Goal: Answer question/provide support

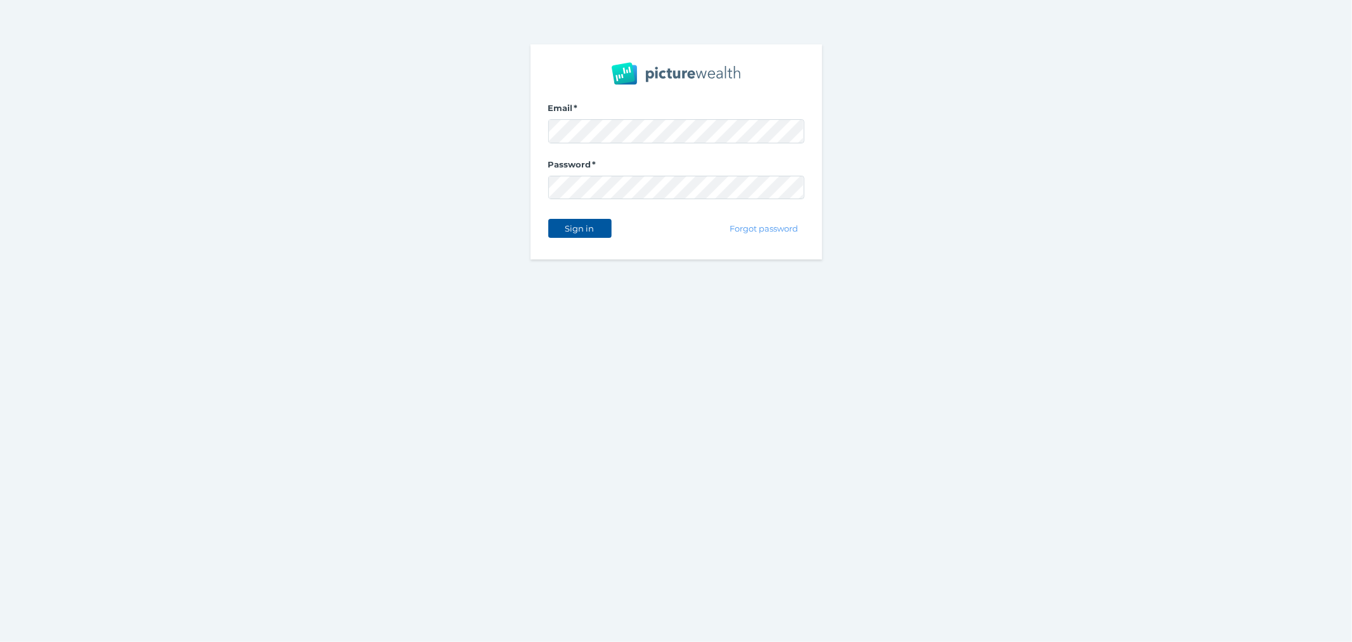
click at [581, 230] on span "Sign in" at bounding box center [580, 228] width 40 height 10
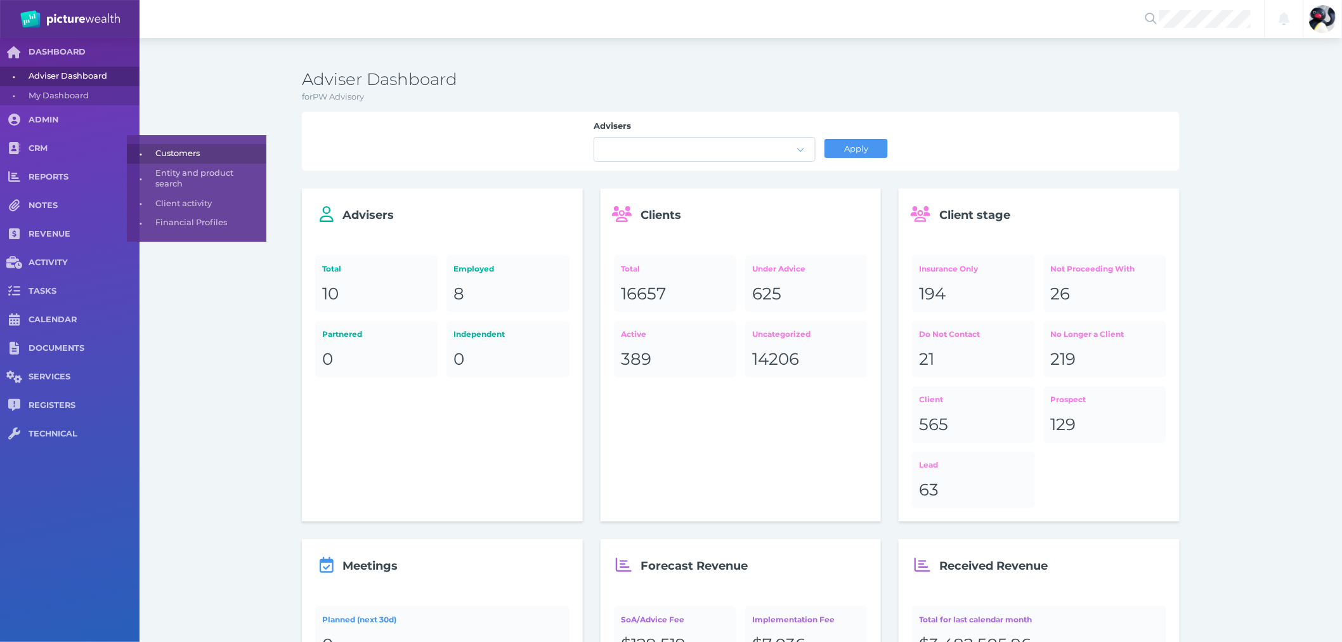
click at [243, 145] on span "Customers" at bounding box center [208, 153] width 107 height 20
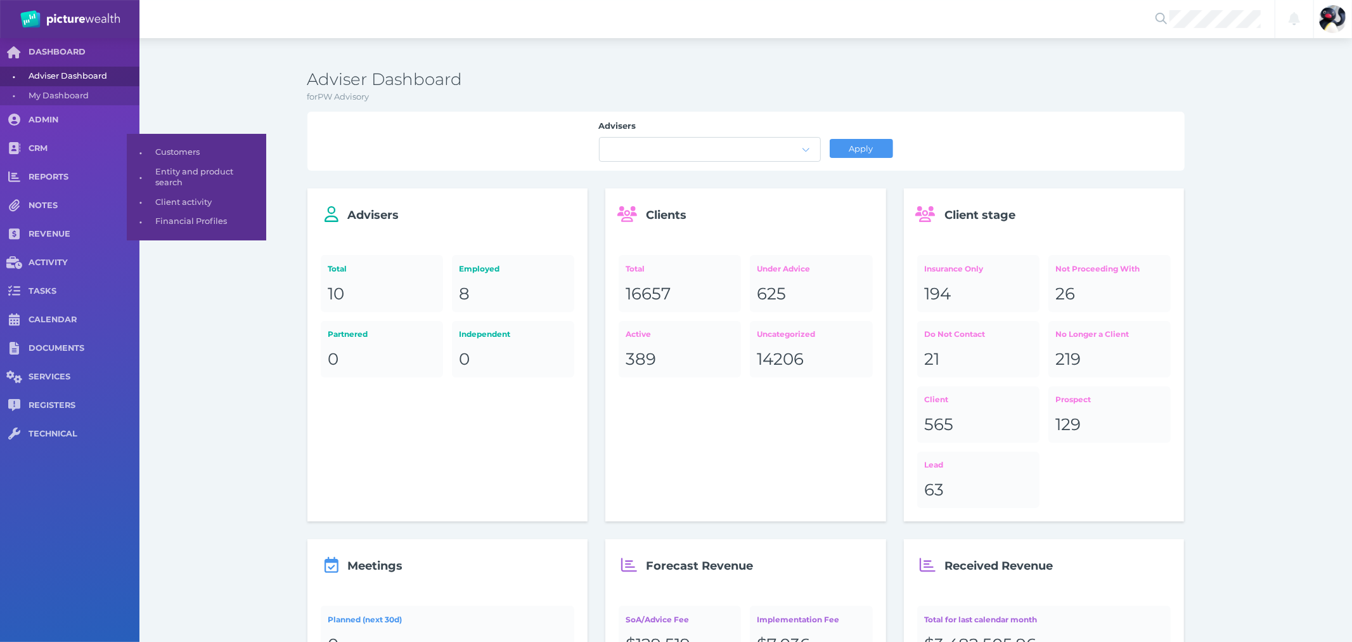
select select "25"
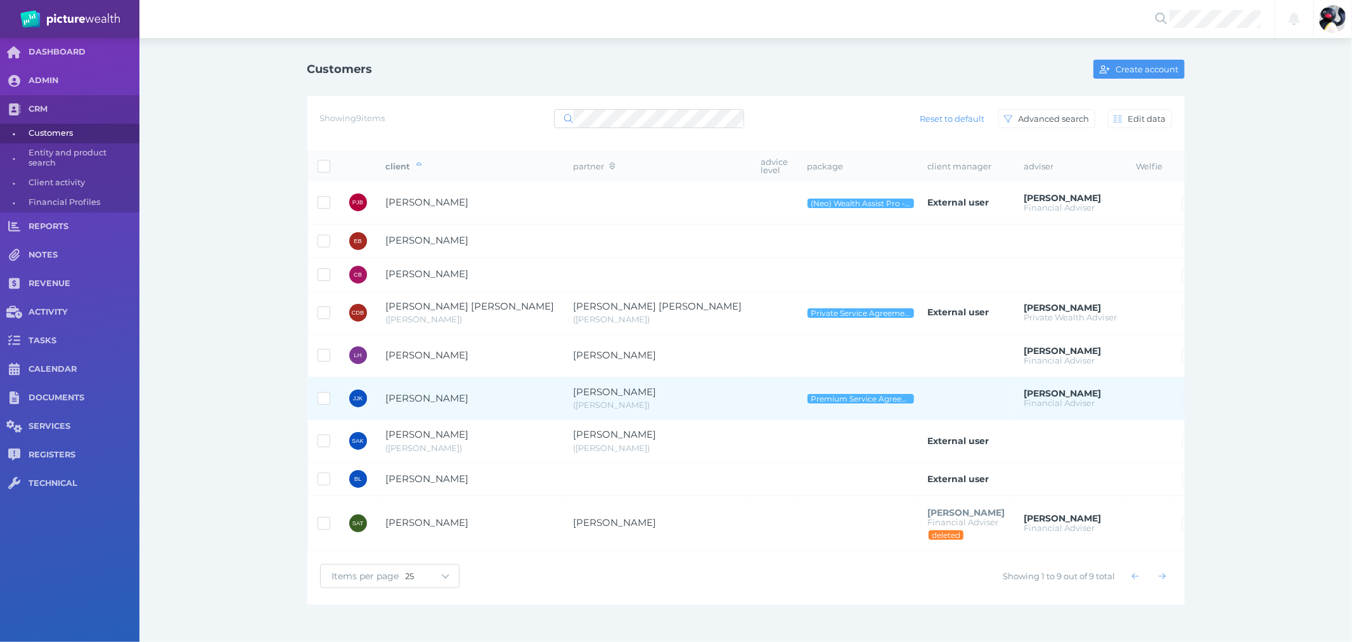
click at [479, 405] on td "[PERSON_NAME]" at bounding box center [471, 398] width 188 height 43
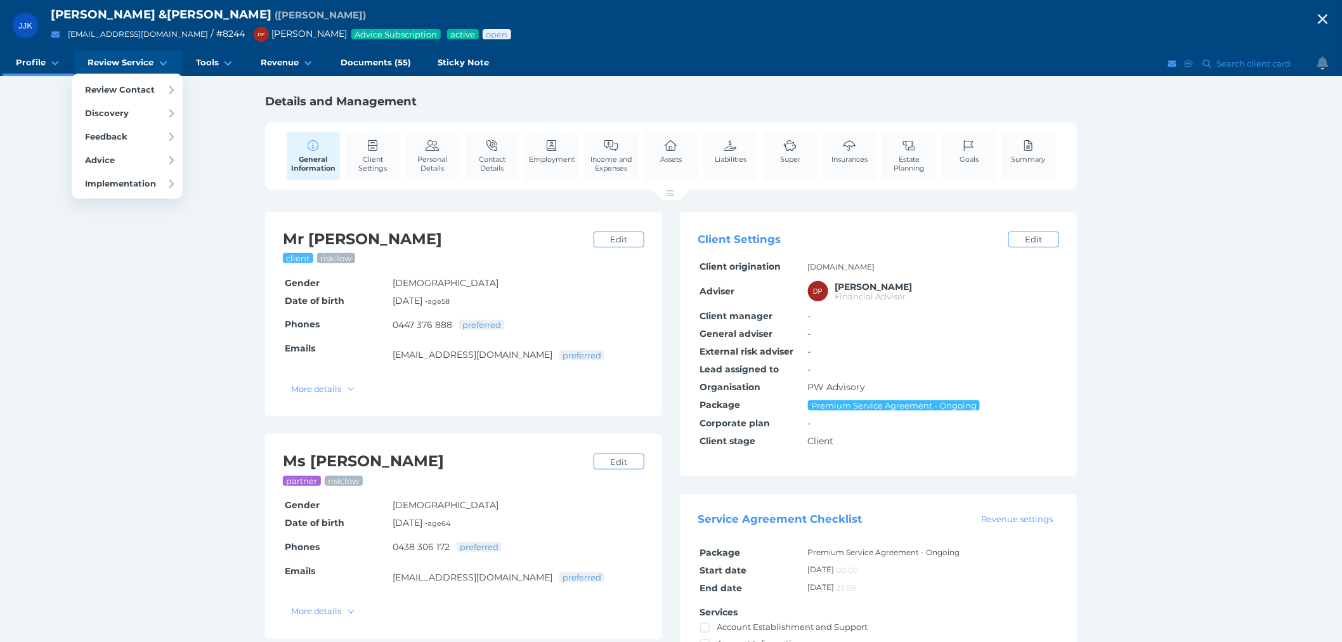
click at [131, 62] on span "Review Service" at bounding box center [121, 62] width 66 height 11
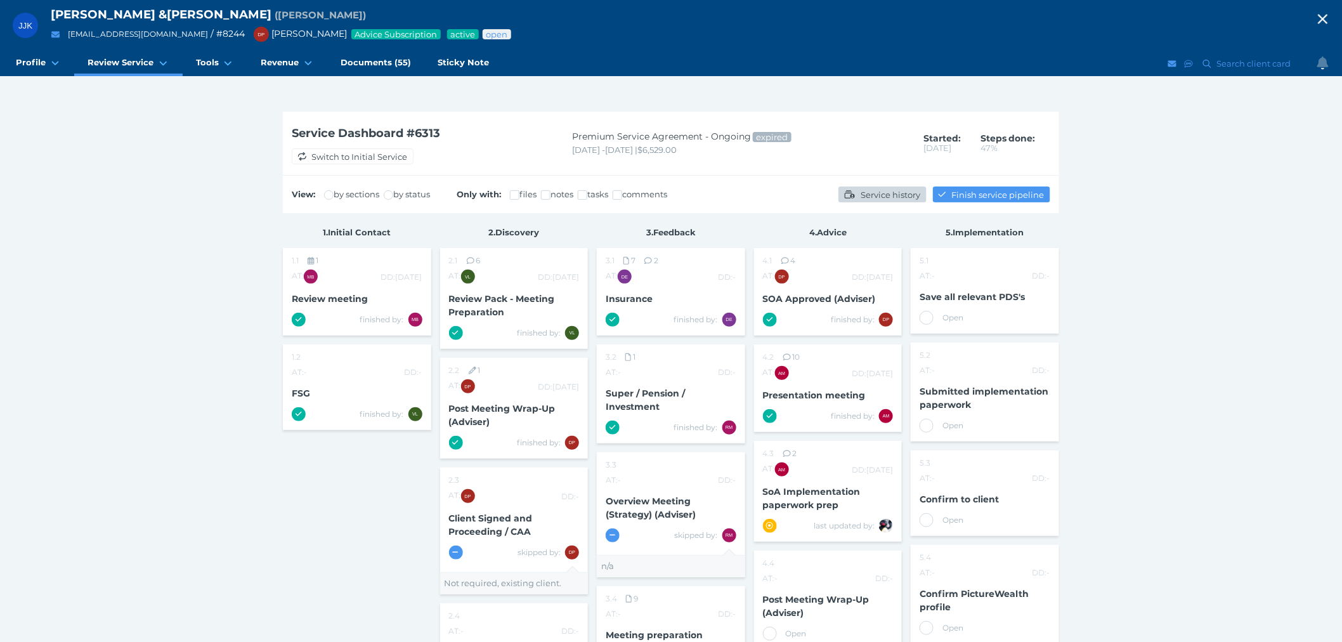
click at [859, 191] on span "Service history" at bounding box center [892, 195] width 68 height 10
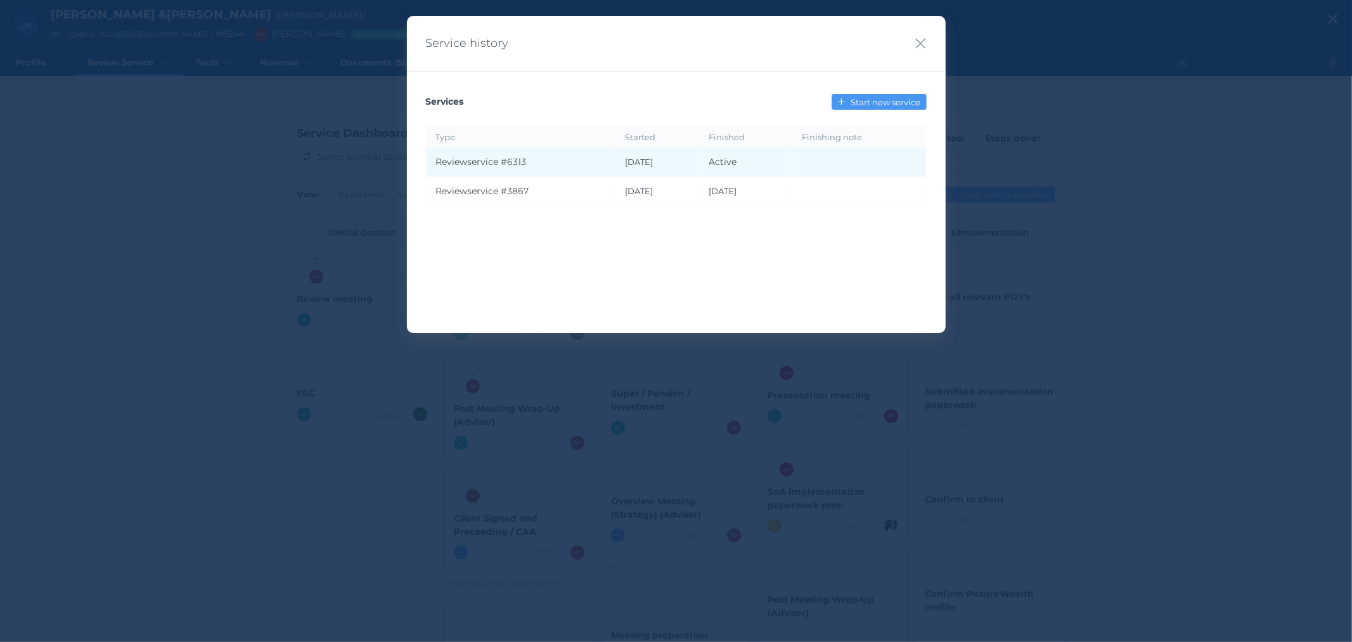
click at [674, 167] on td "[DATE]" at bounding box center [657, 162] width 84 height 29
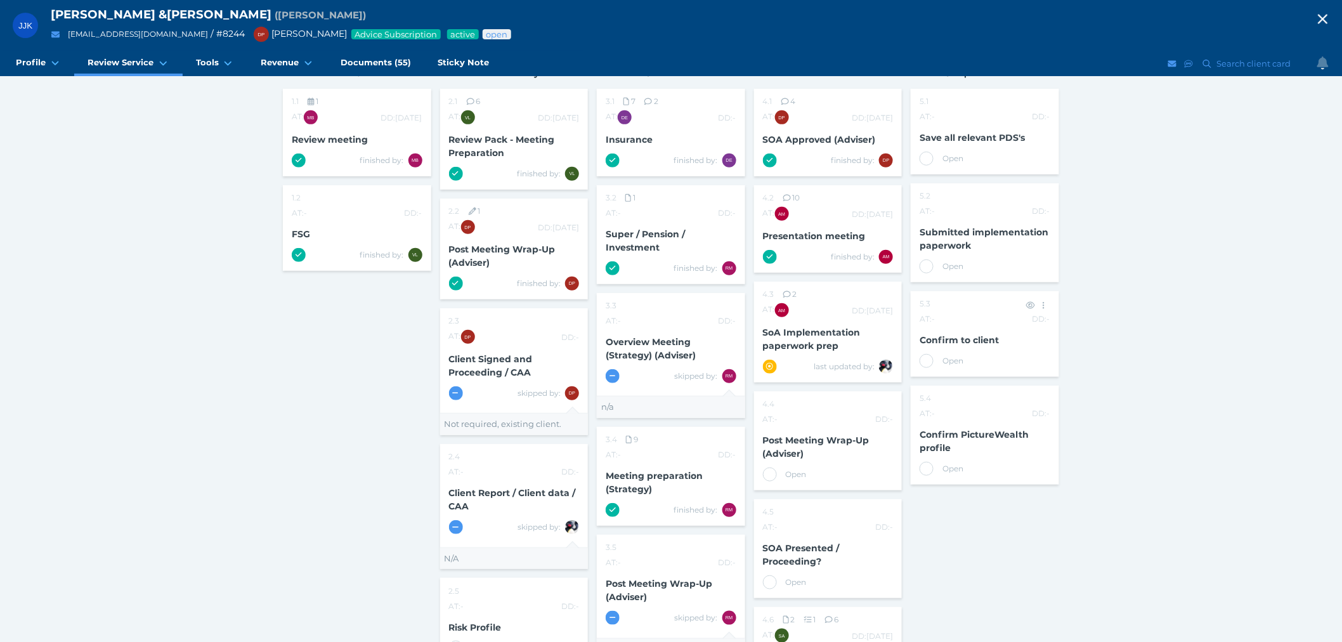
scroll to position [141, 0]
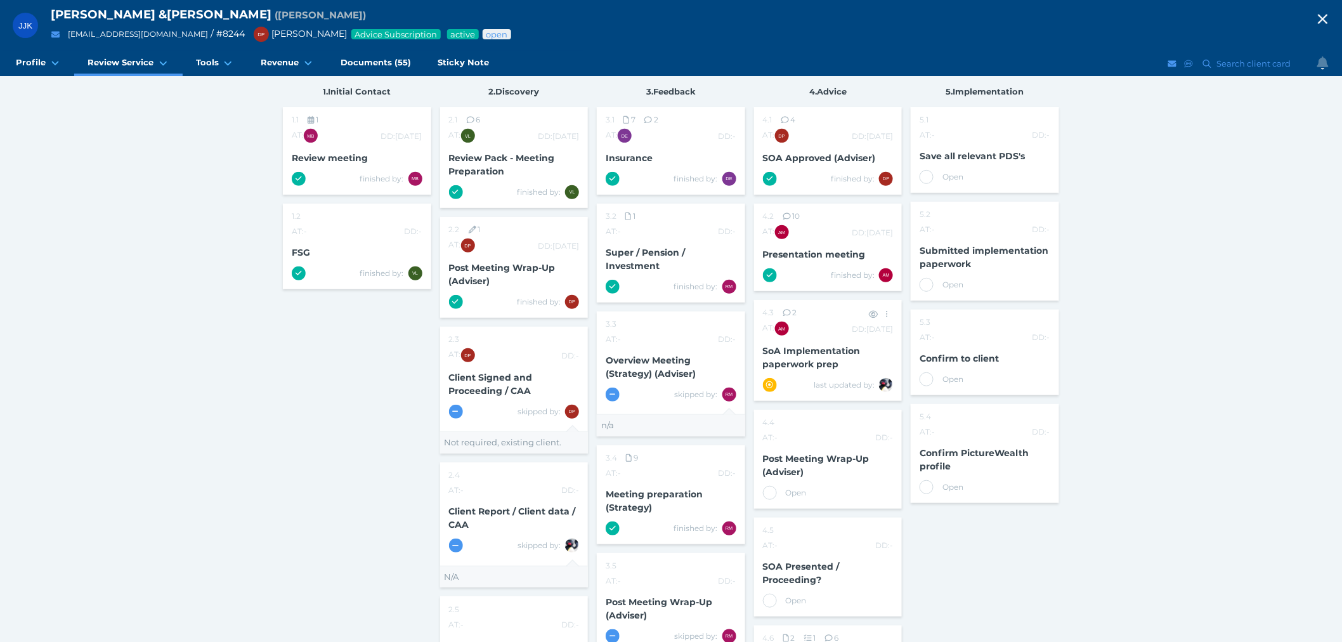
click at [782, 361] on span "SoA Implementation paperwork prep" at bounding box center [812, 357] width 98 height 25
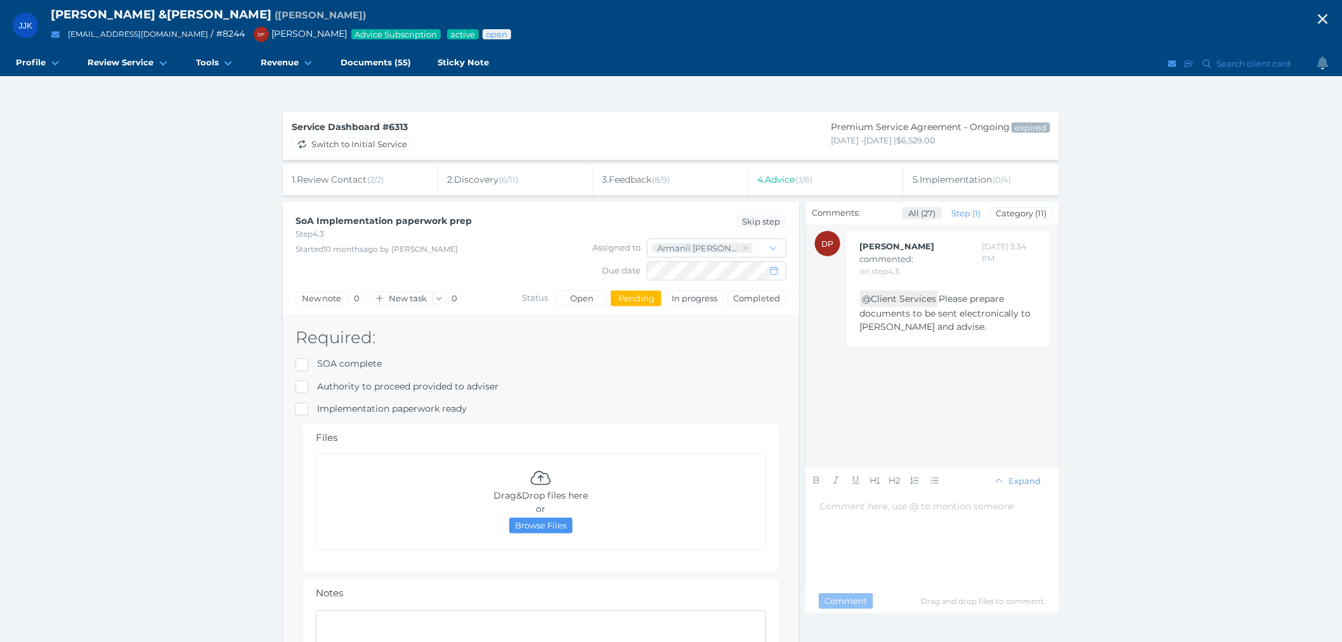
click at [921, 216] on span "All ( 27 )" at bounding box center [922, 213] width 38 height 10
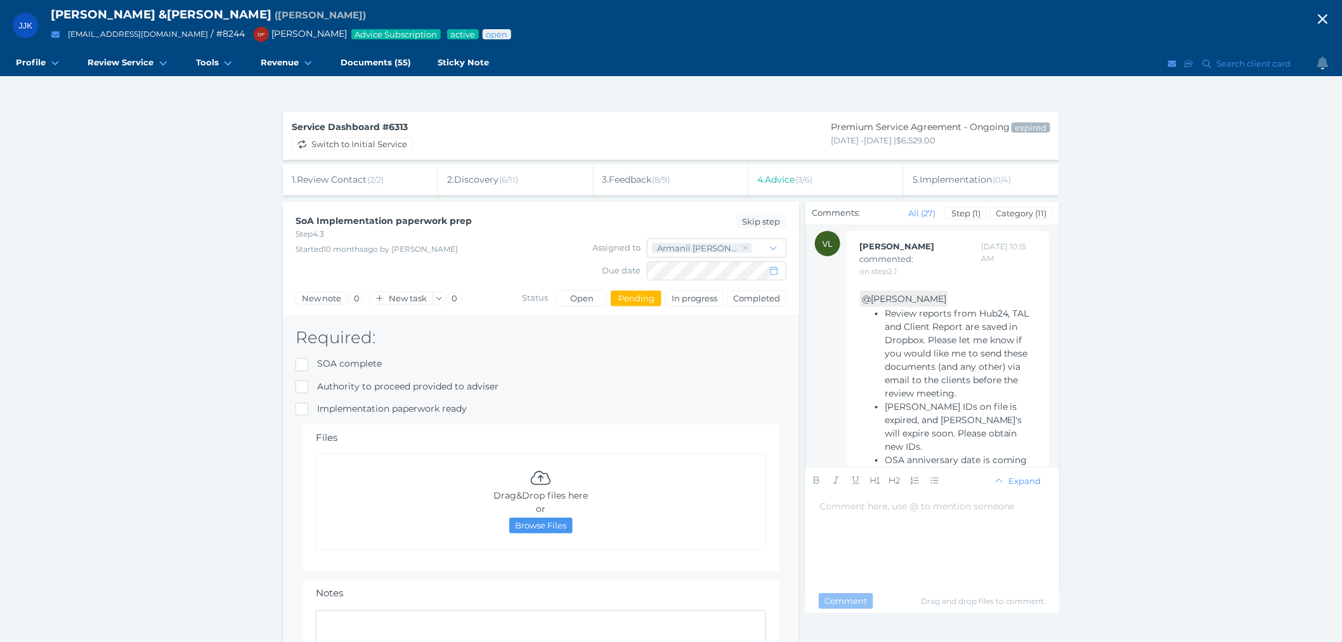
click at [382, 183] on span "( 2 / 2 )" at bounding box center [375, 179] width 16 height 10
click at [373, 207] on span "Review meeting" at bounding box center [342, 209] width 72 height 11
